Goal: Communication & Community: Connect with others

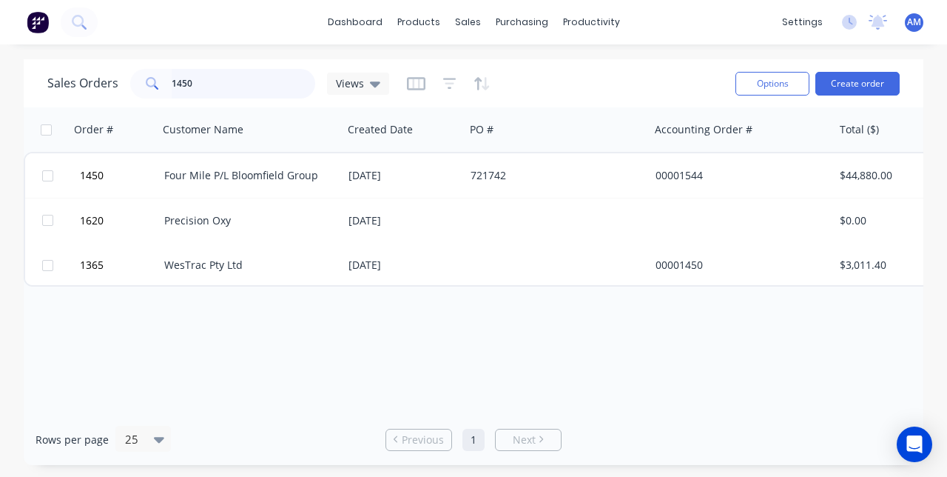
click at [235, 86] on input "1450" at bounding box center [244, 84] width 144 height 30
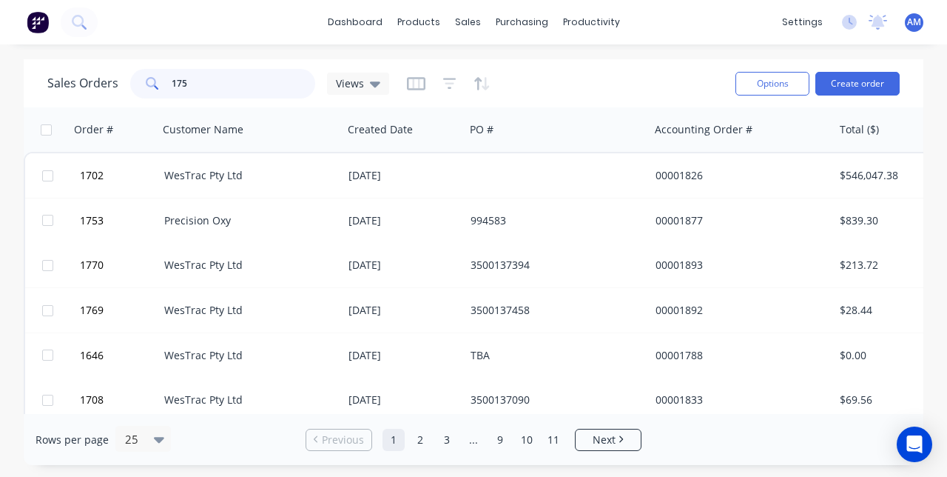
type input "1756"
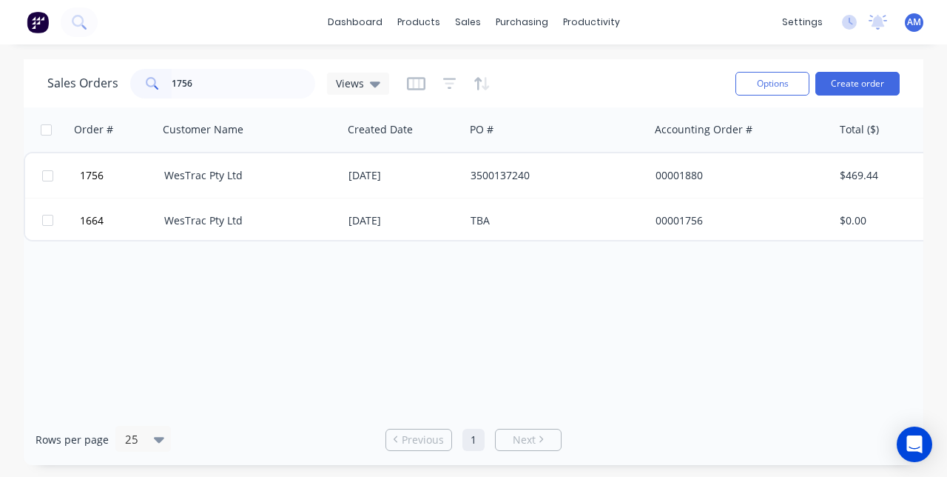
click at [148, 179] on icon at bounding box center [147, 175] width 10 height 10
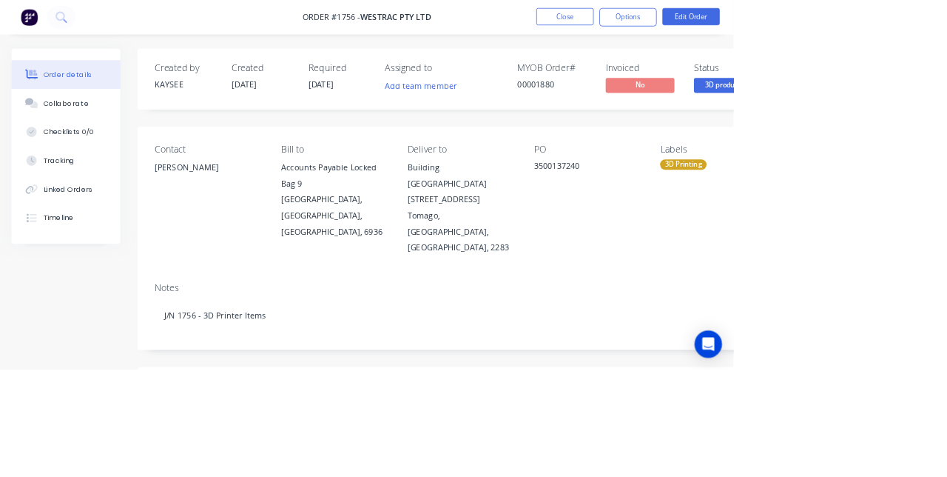
click at [77, 144] on button "Collaborate" at bounding box center [85, 133] width 141 height 37
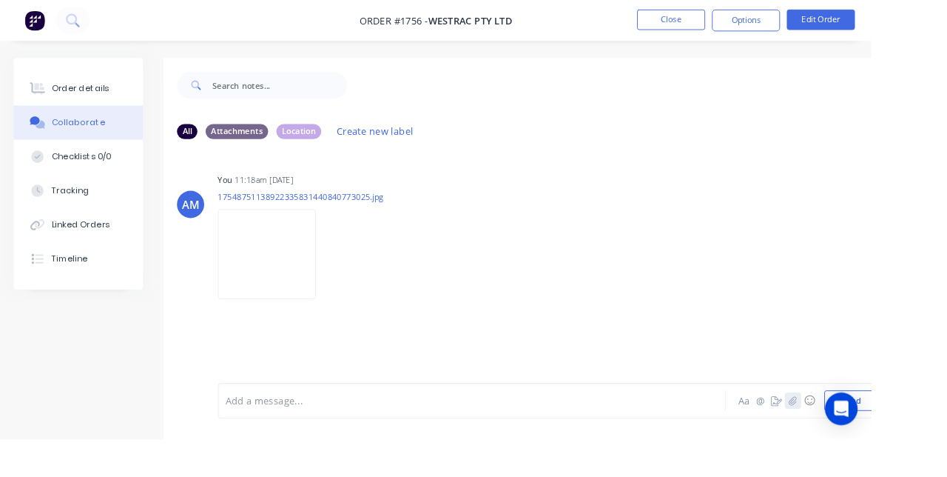
click at [864, 444] on button "button" at bounding box center [862, 435] width 18 height 18
click at [924, 446] on button "Send" at bounding box center [925, 435] width 58 height 22
click at [863, 444] on button "button" at bounding box center [862, 435] width 18 height 18
click at [928, 446] on button "Send" at bounding box center [925, 435] width 58 height 22
